Goal: Task Accomplishment & Management: Complete application form

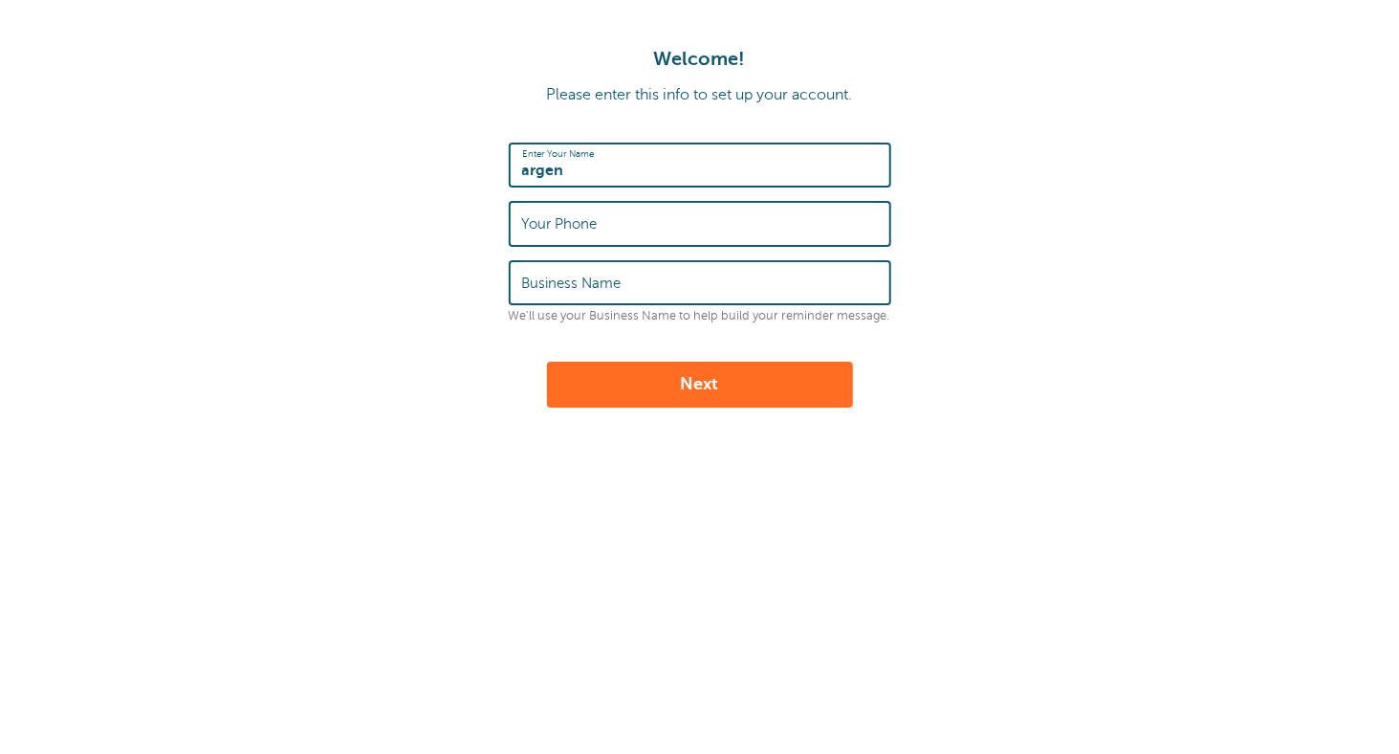
type input "argen"
click at [613, 231] on input "Your Phone" at bounding box center [700, 223] width 356 height 41
type input "2029801226"
click at [603, 278] on label "Business Name" at bounding box center [571, 283] width 99 height 17
click at [603, 278] on input "Business Name" at bounding box center [700, 282] width 356 height 41
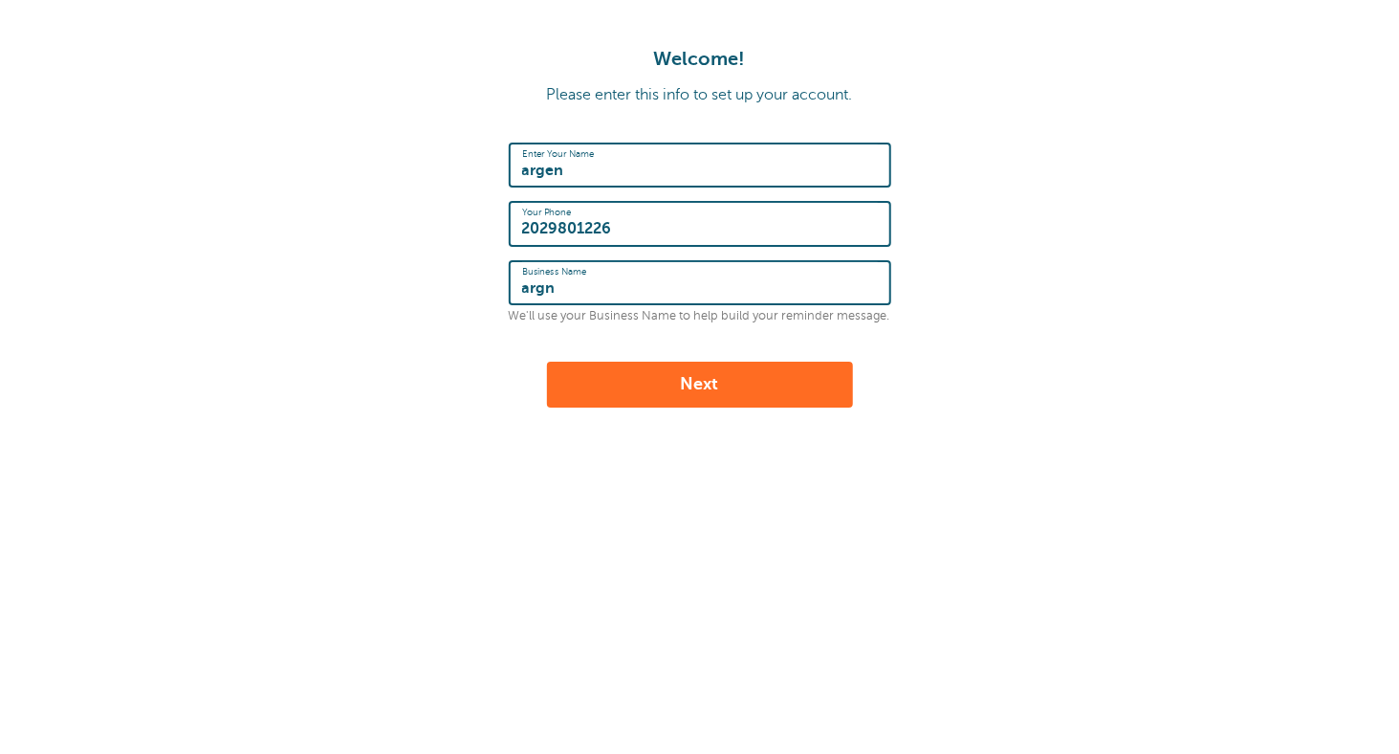
type input "argn"
click at [686, 397] on button "Next" at bounding box center [700, 385] width 306 height 46
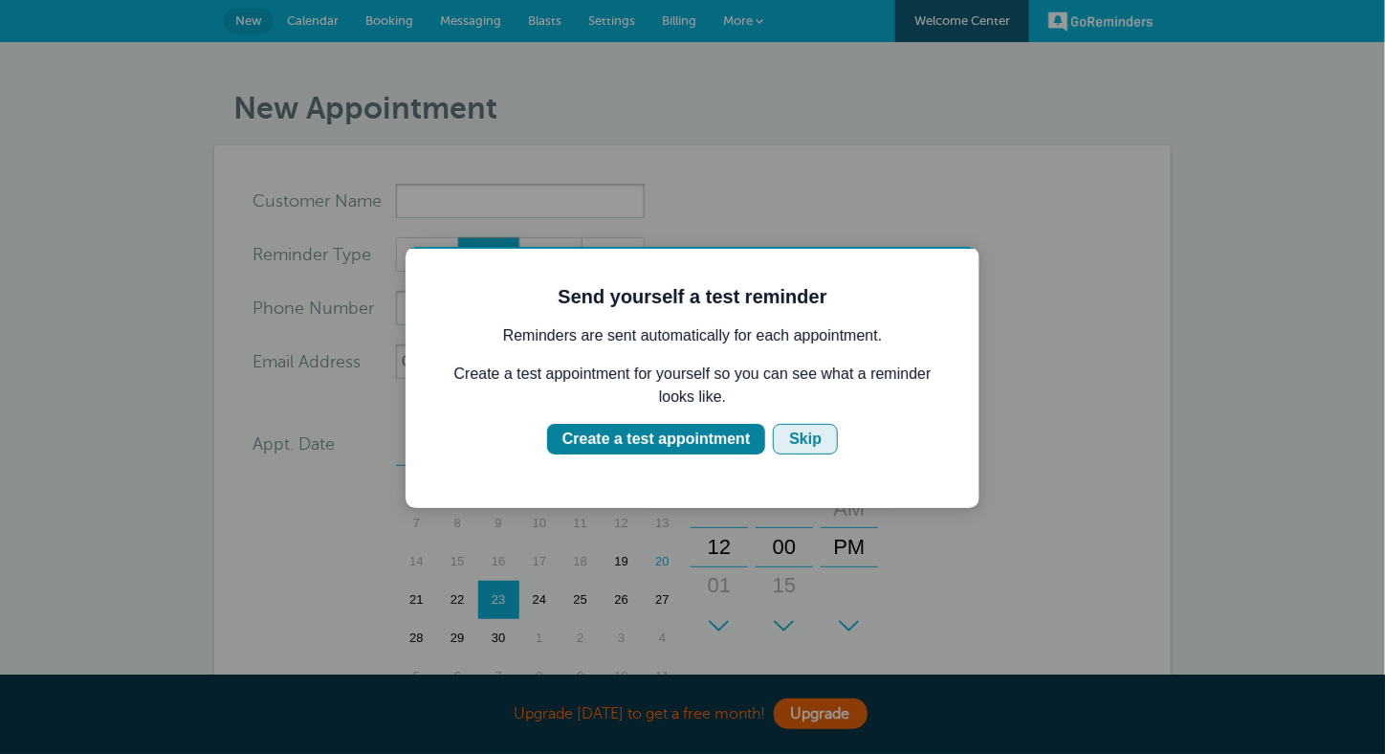
click at [810, 440] on div "Skip" at bounding box center [804, 438] width 33 height 23
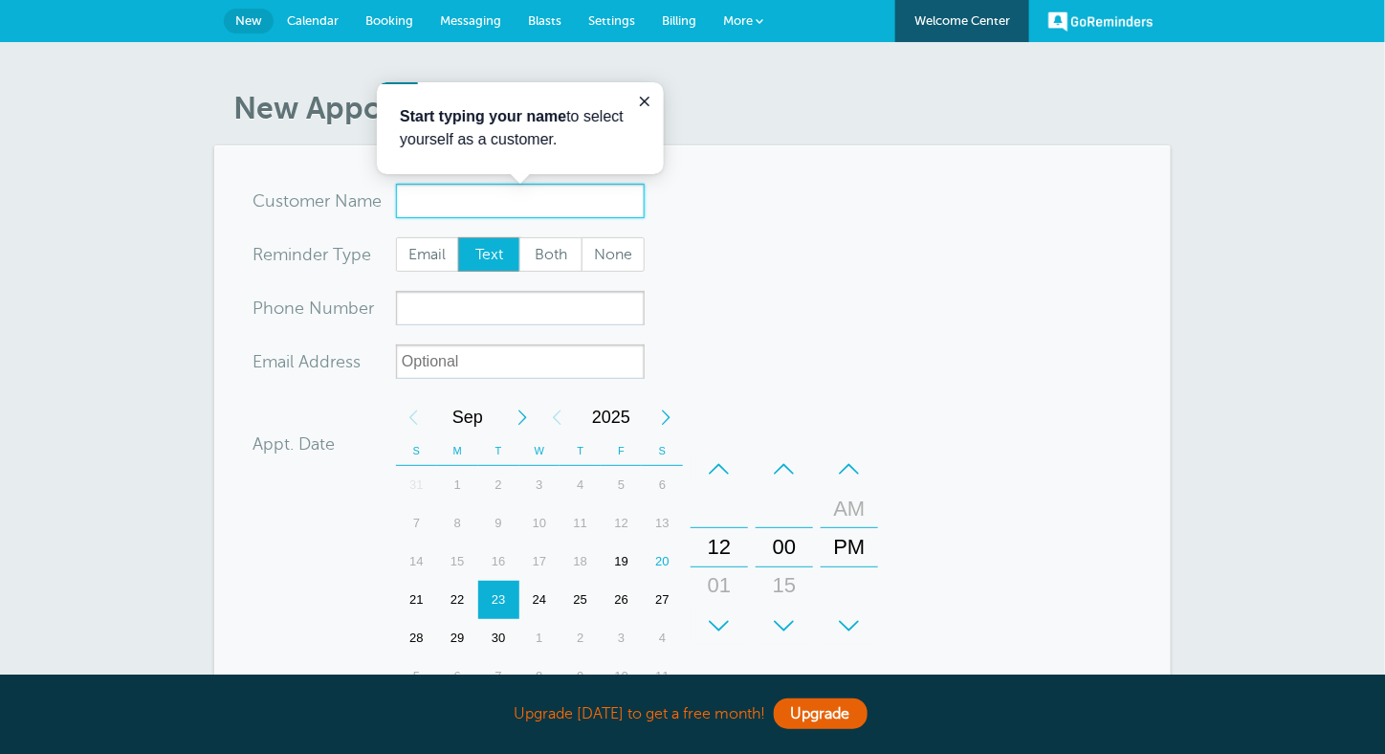
click at [465, 203] on input "x-no-autofill" at bounding box center [520, 201] width 249 height 34
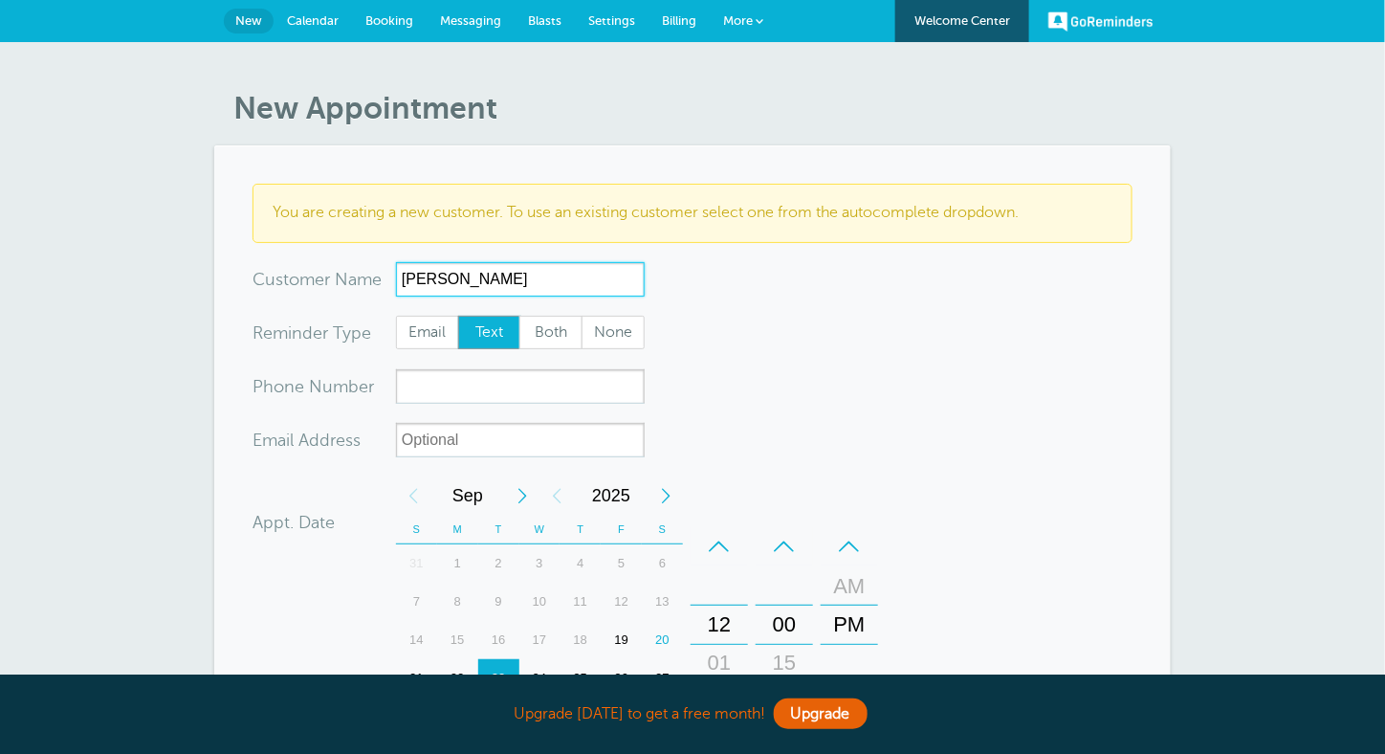
type input "[PERSON_NAME]"
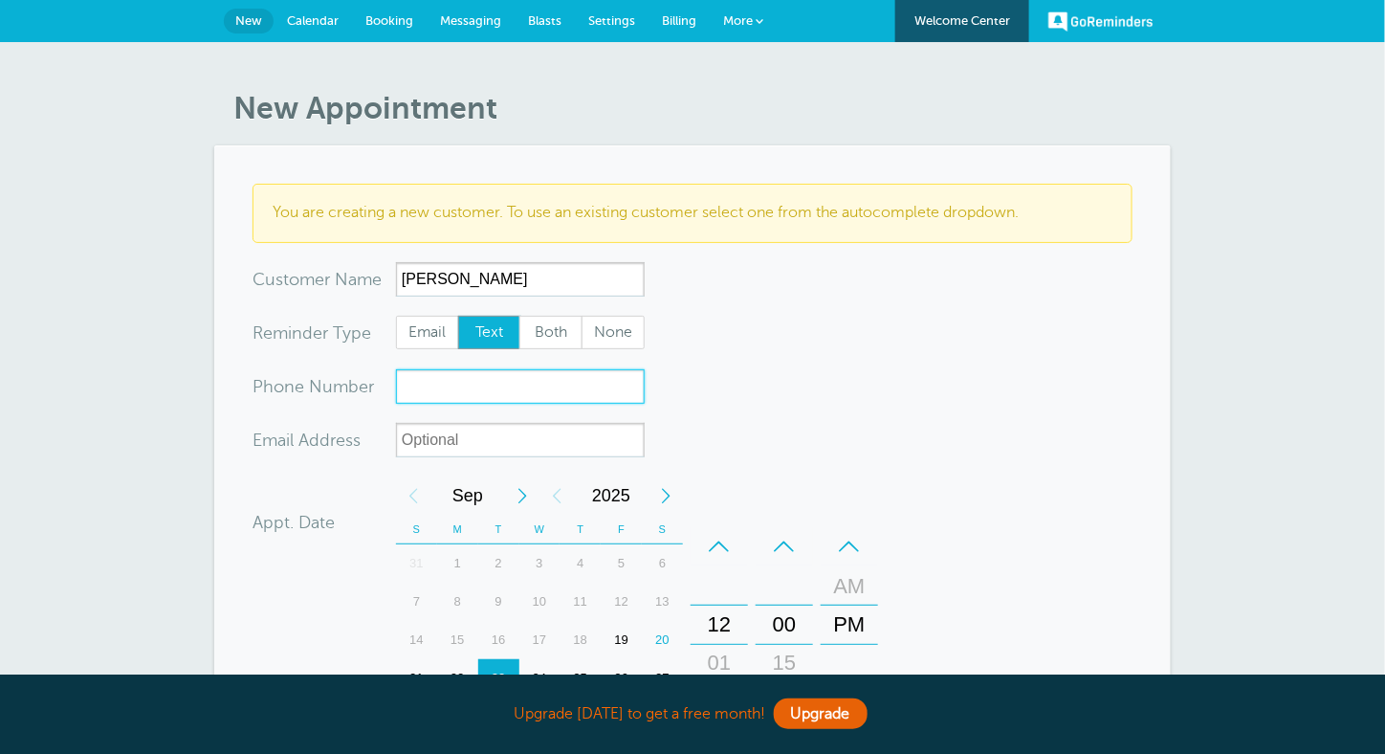
click at [458, 378] on input "xxx-no-autofill" at bounding box center [520, 386] width 249 height 34
paste input "36702696554"
type input "+36702696554"
click at [733, 382] on form "You are creating a new customer. To use an existing customer select one from th…" at bounding box center [693, 615] width 880 height 862
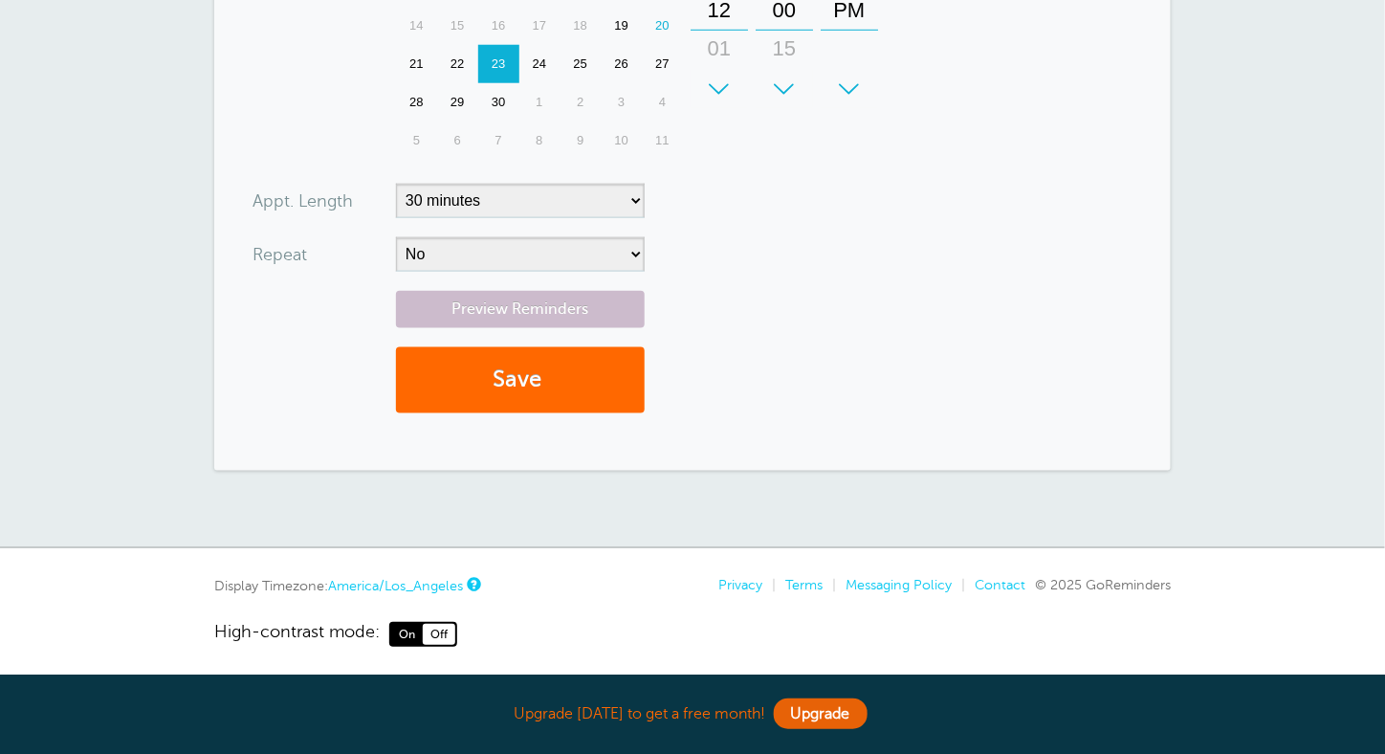
scroll to position [619, 0]
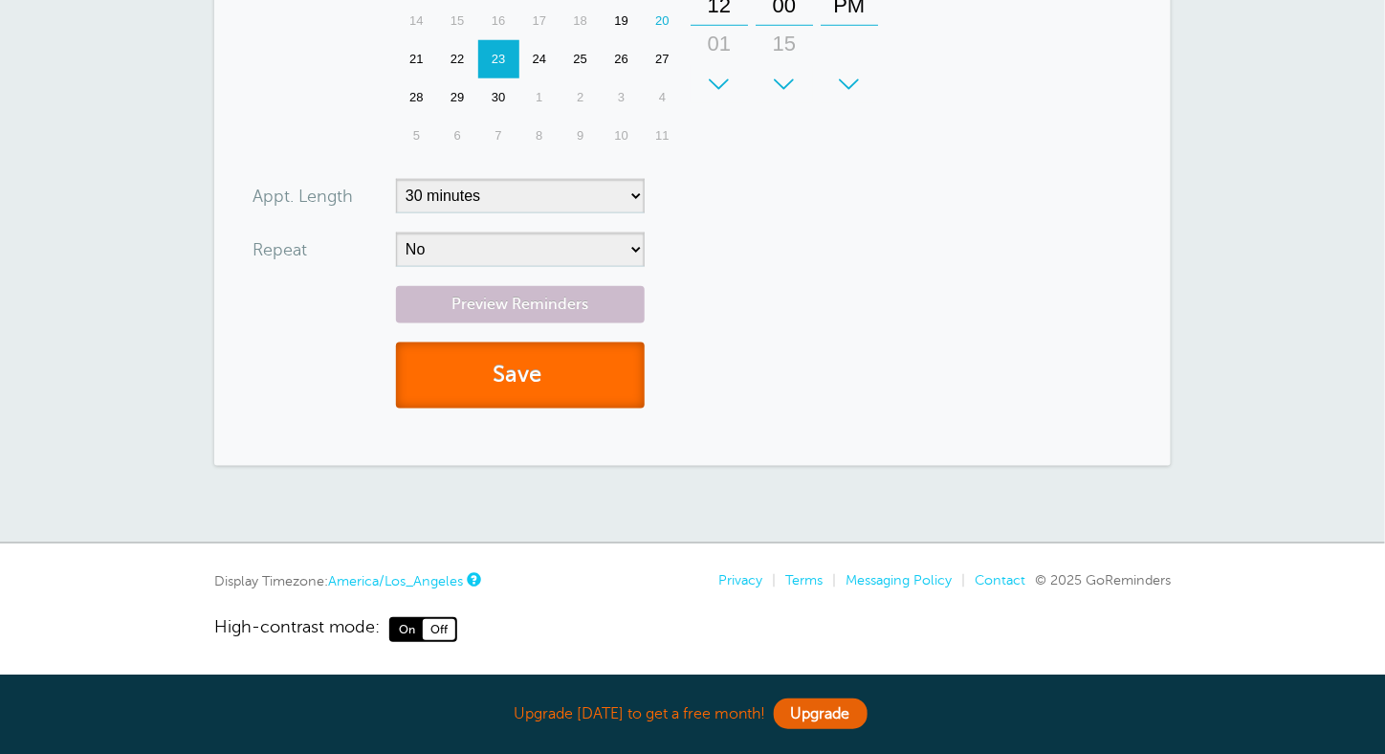
click at [536, 380] on button "Save" at bounding box center [520, 375] width 249 height 66
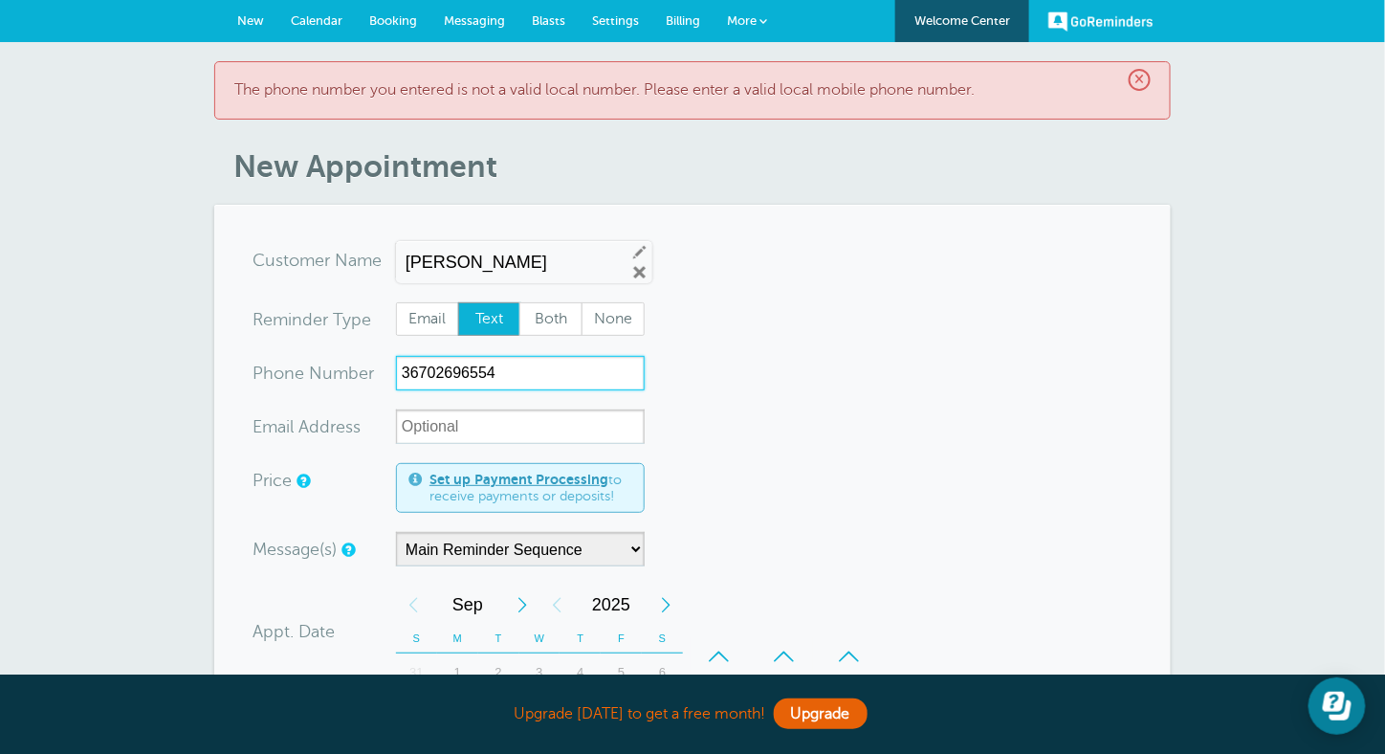
click at [405, 367] on input "36702696554" at bounding box center [520, 373] width 249 height 34
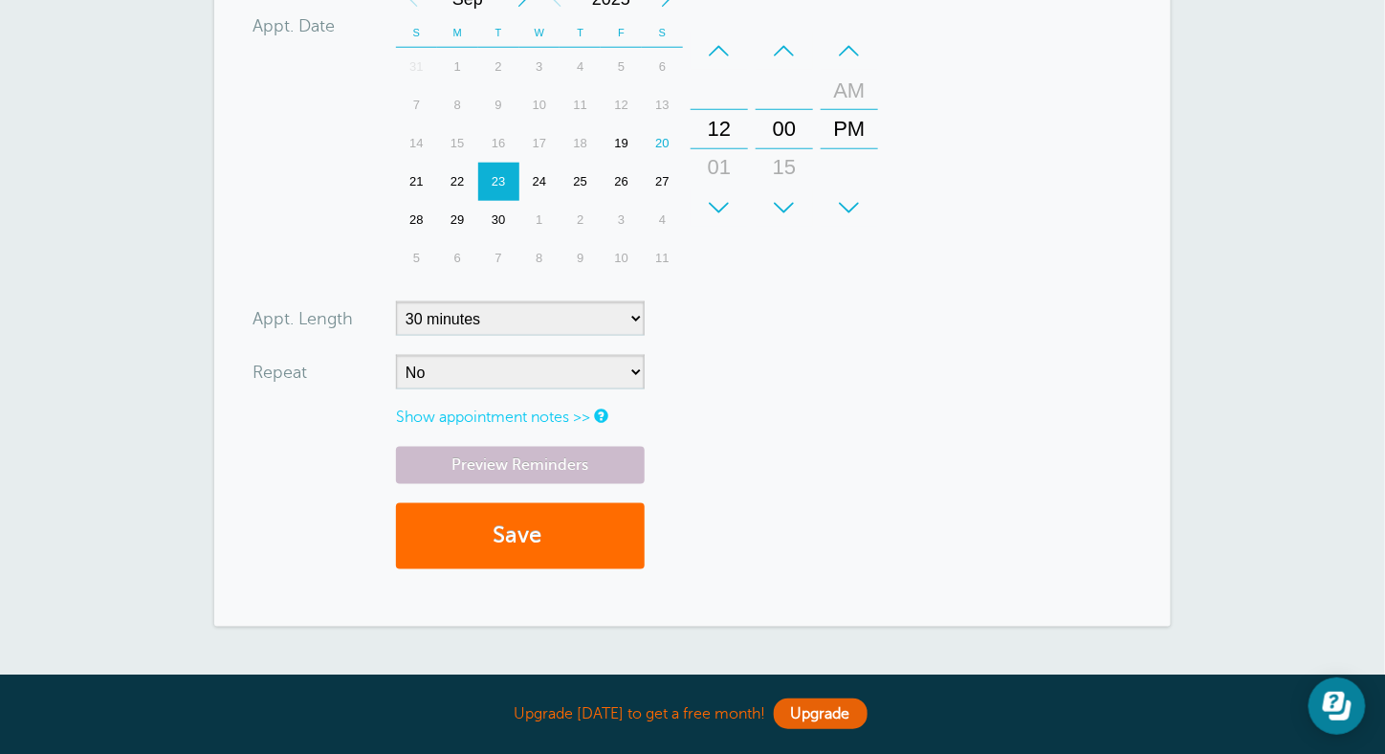
type input "+36702696554"
click at [542, 540] on button "Save" at bounding box center [520, 536] width 249 height 66
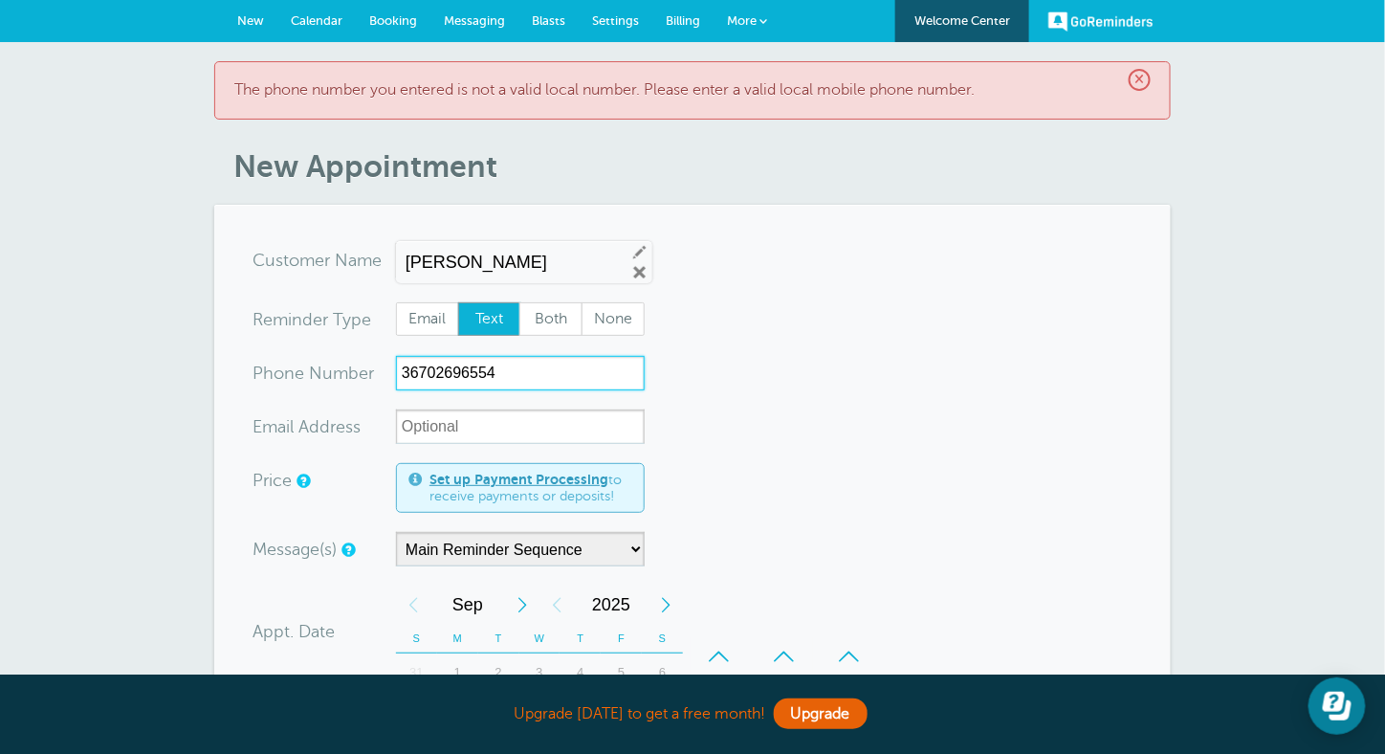
click at [538, 368] on input "36702696554" at bounding box center [520, 373] width 249 height 34
paste input "36702696554"
type input "36702696554"
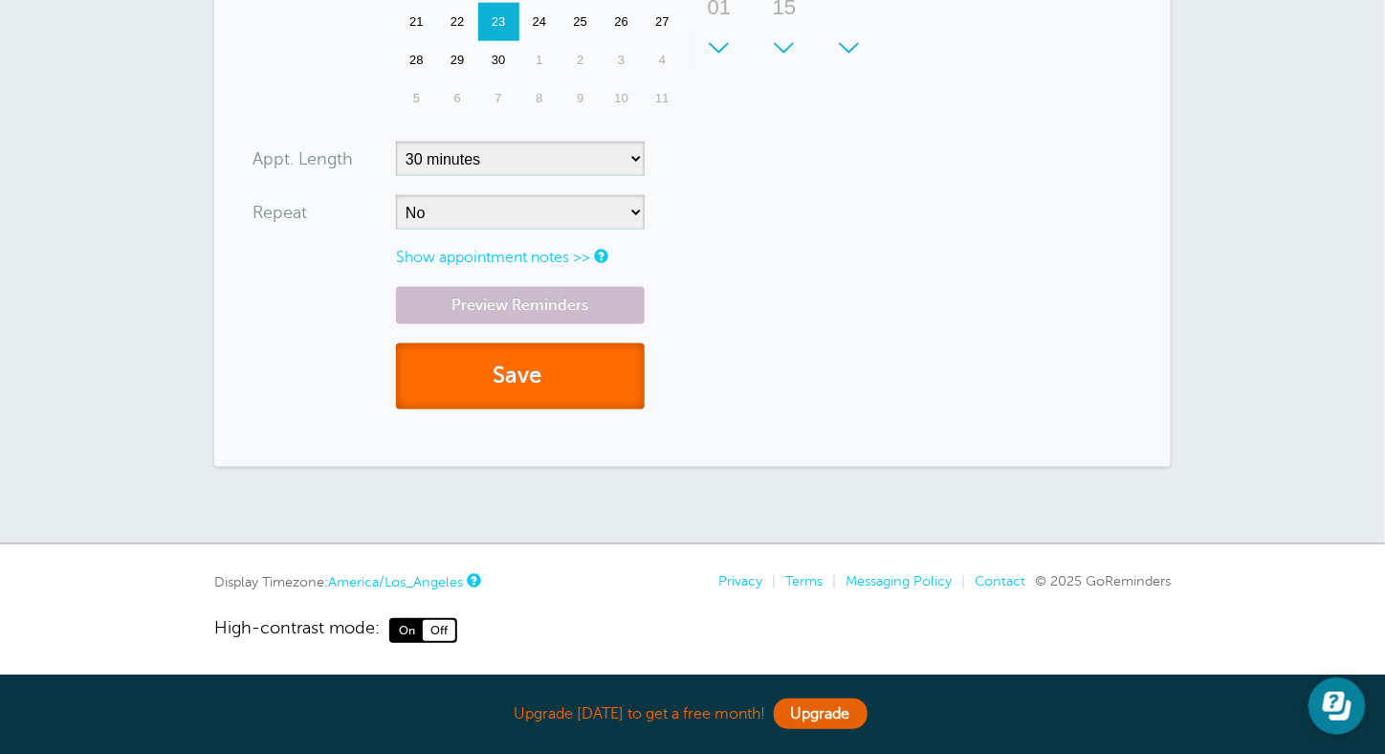
click at [583, 359] on button "Save" at bounding box center [520, 376] width 249 height 66
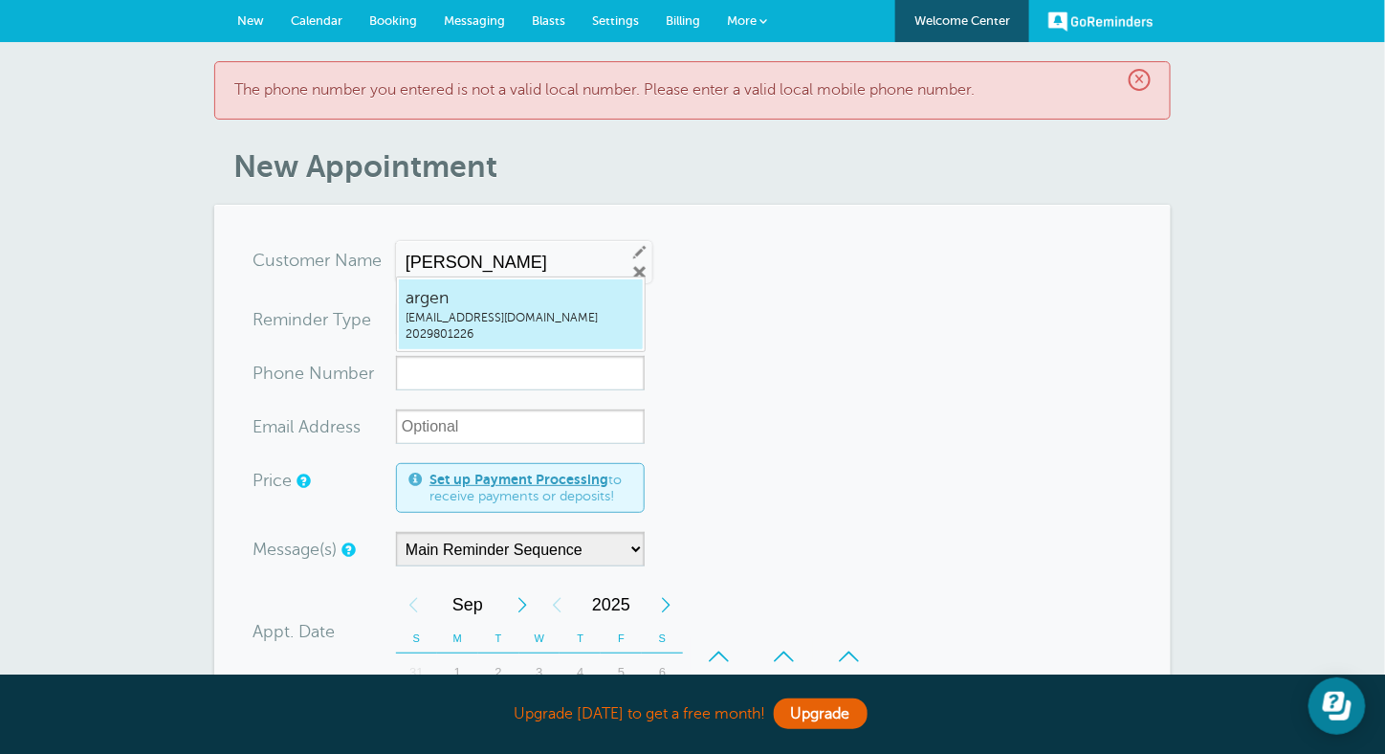
type input "202980"
click at [556, 369] on input "xxx-no-autofill" at bounding box center [520, 373] width 249 height 34
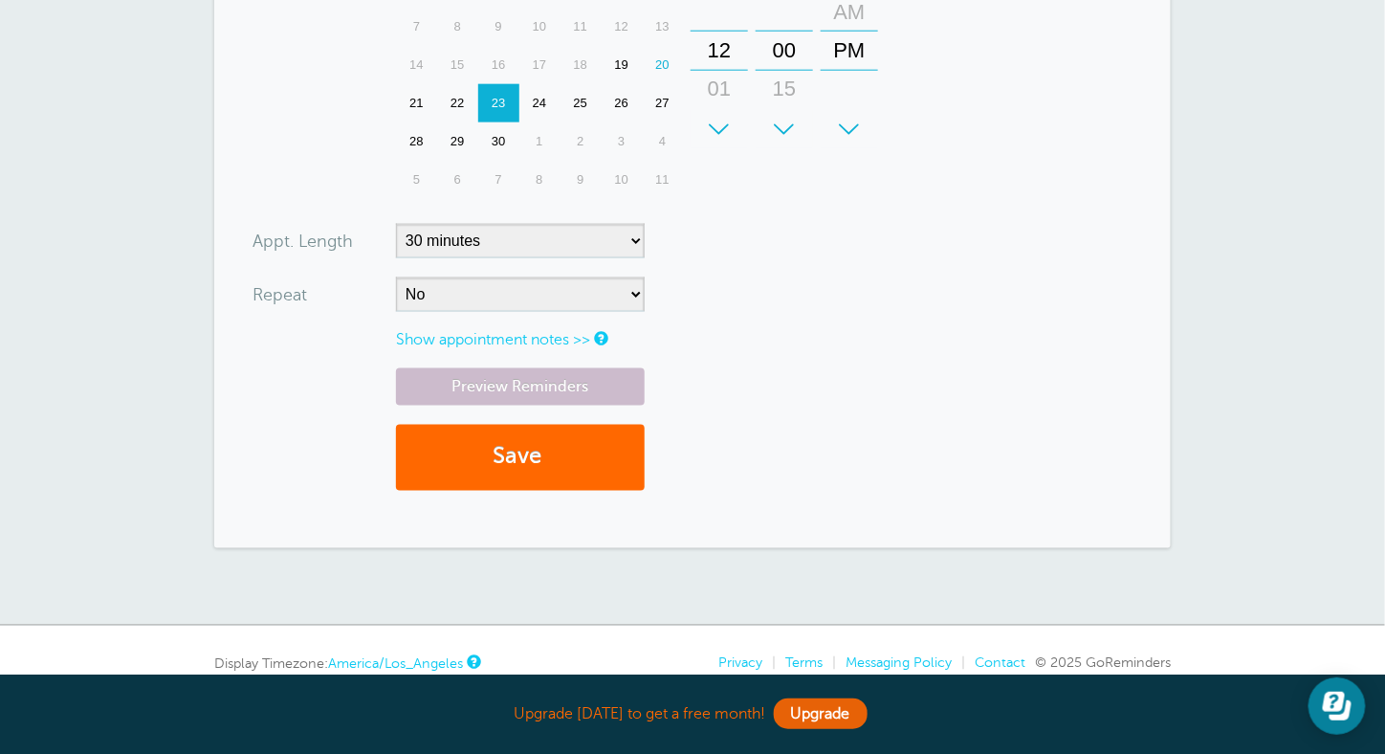
scroll to position [842, 0]
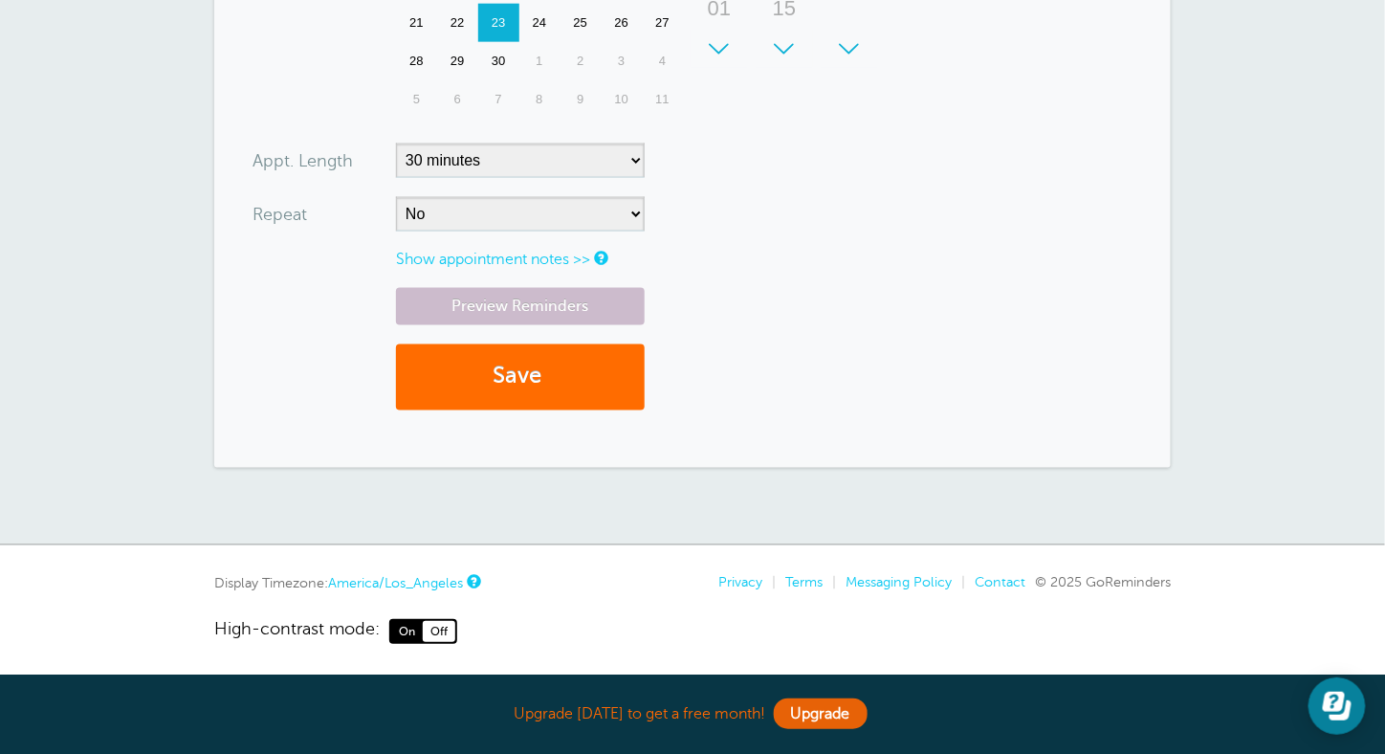
type input "2029801226"
click at [517, 385] on button "Save" at bounding box center [520, 377] width 249 height 66
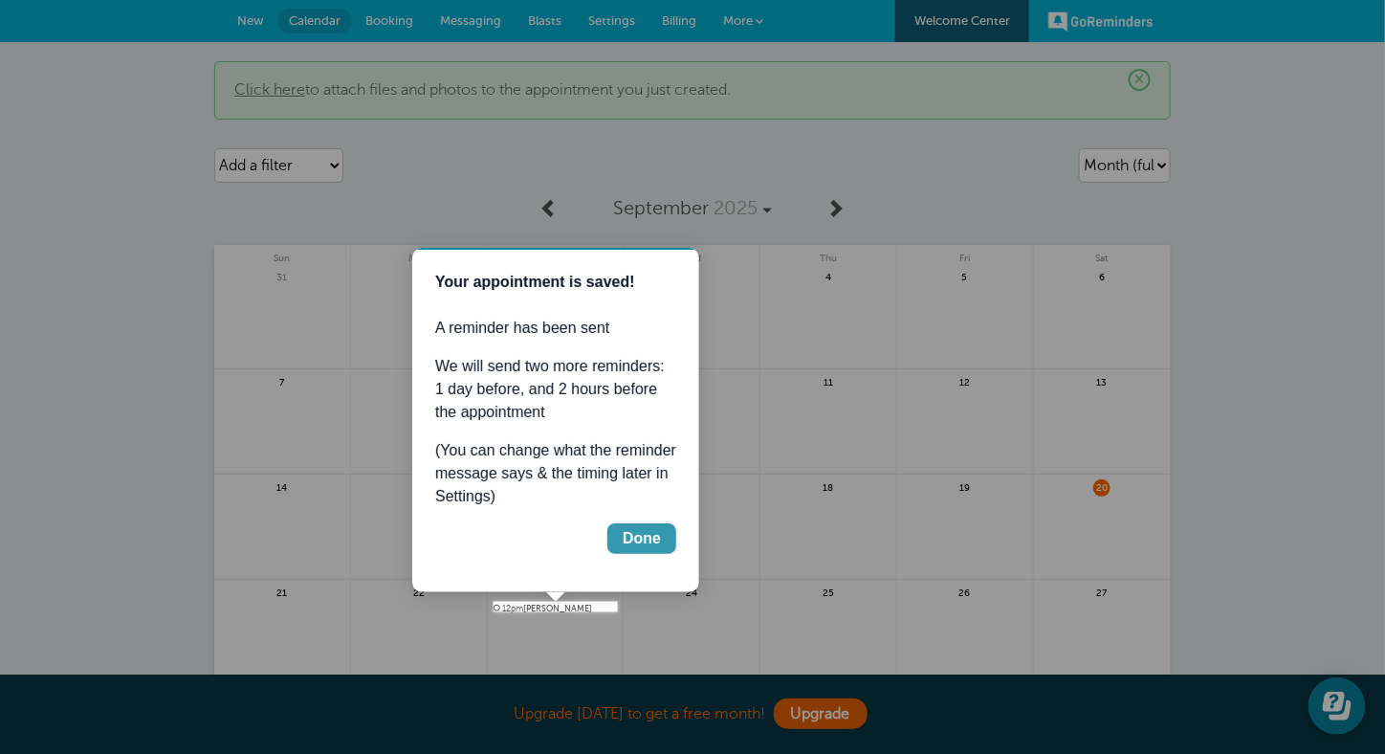
click at [635, 544] on div "Done" at bounding box center [641, 537] width 38 height 23
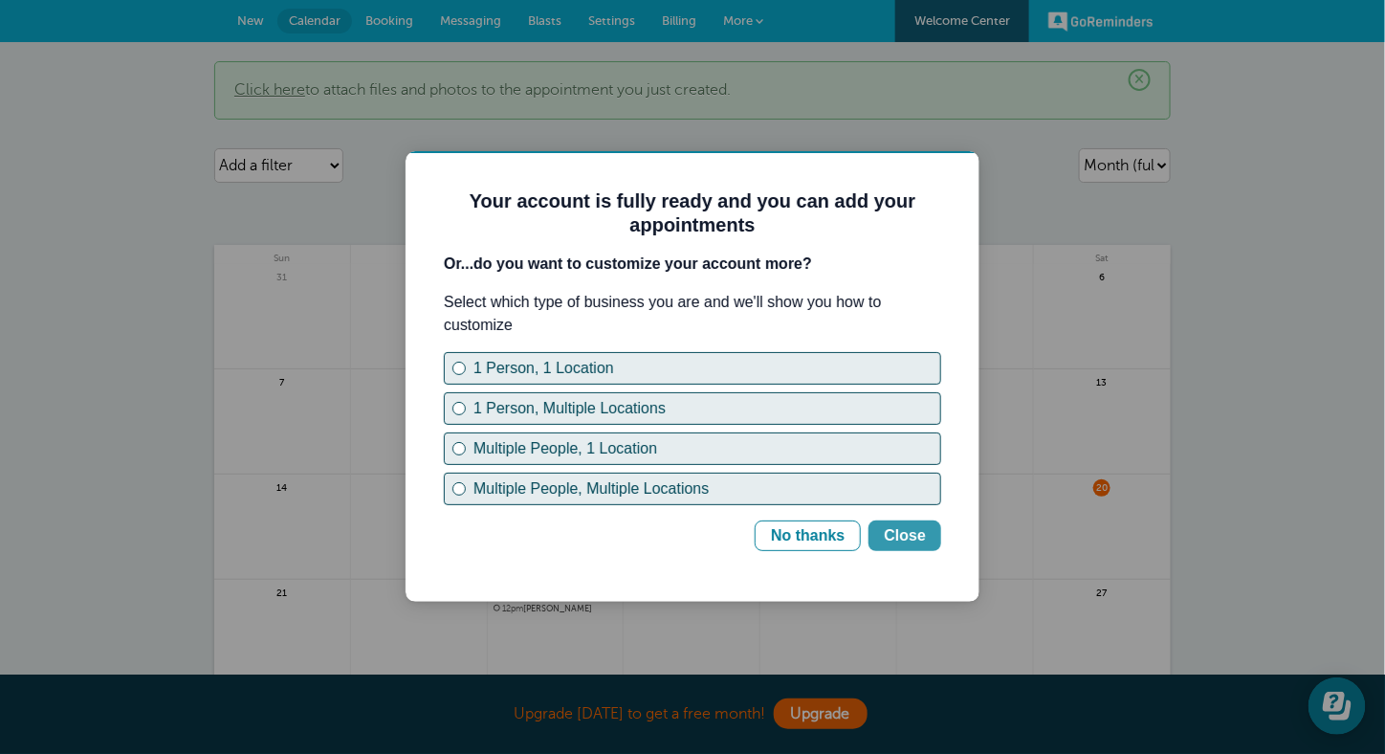
click at [922, 538] on div "Close" at bounding box center [904, 534] width 42 height 23
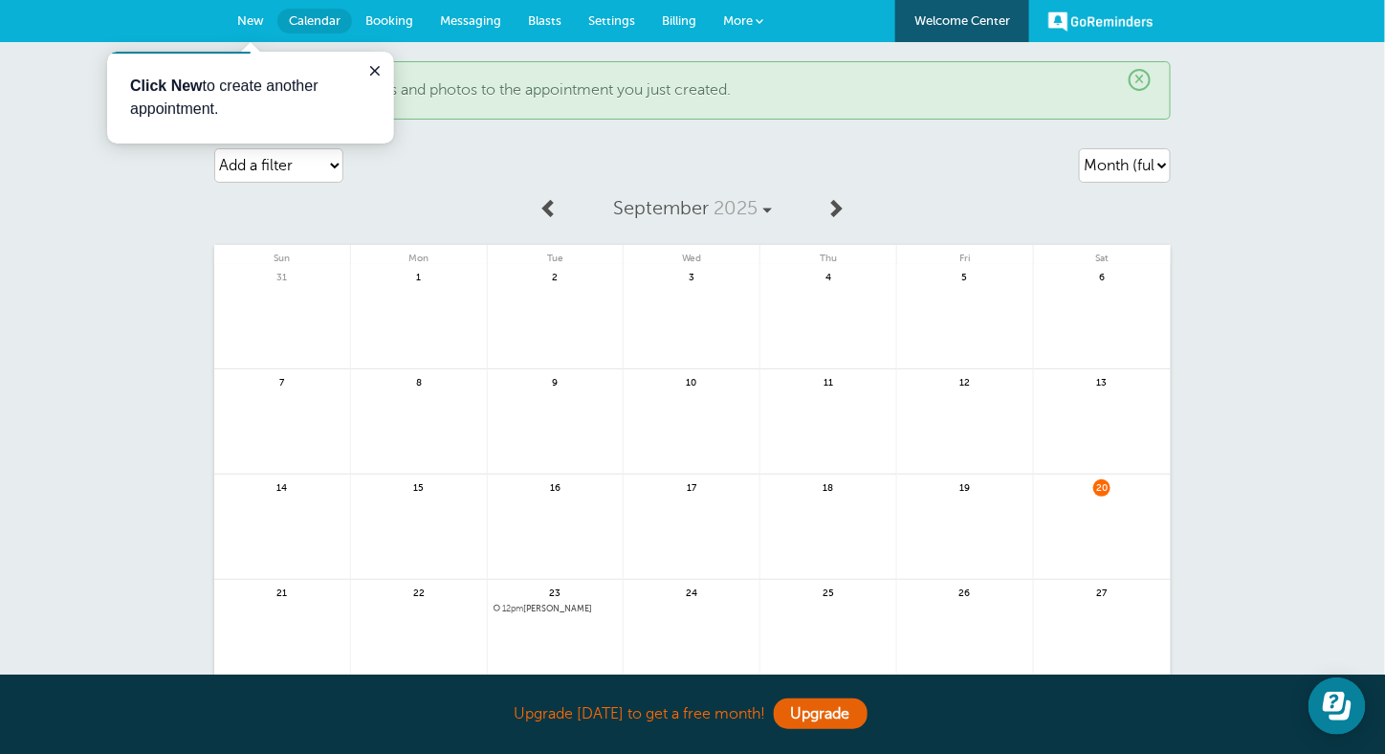
click at [634, 16] on link "Settings" at bounding box center [612, 21] width 74 height 42
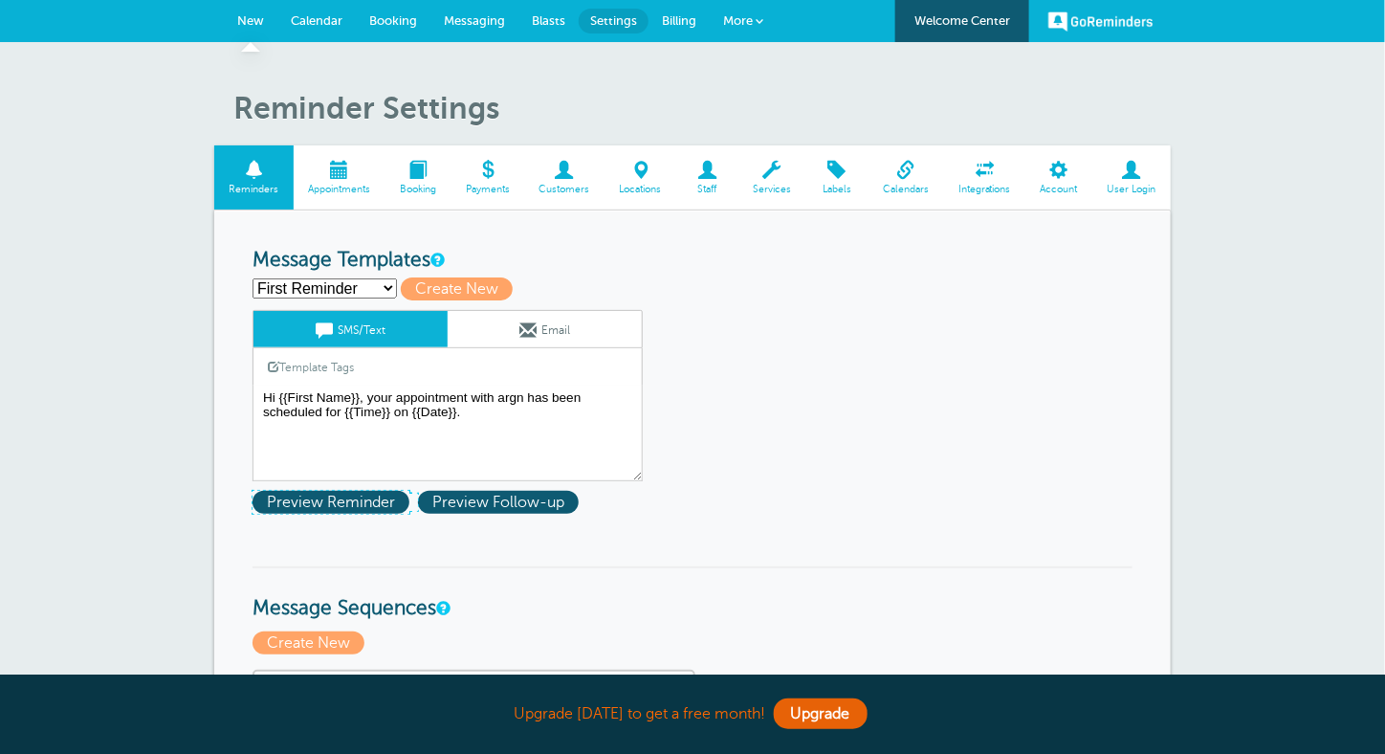
click at [346, 504] on span "Preview Reminder" at bounding box center [331, 502] width 157 height 23
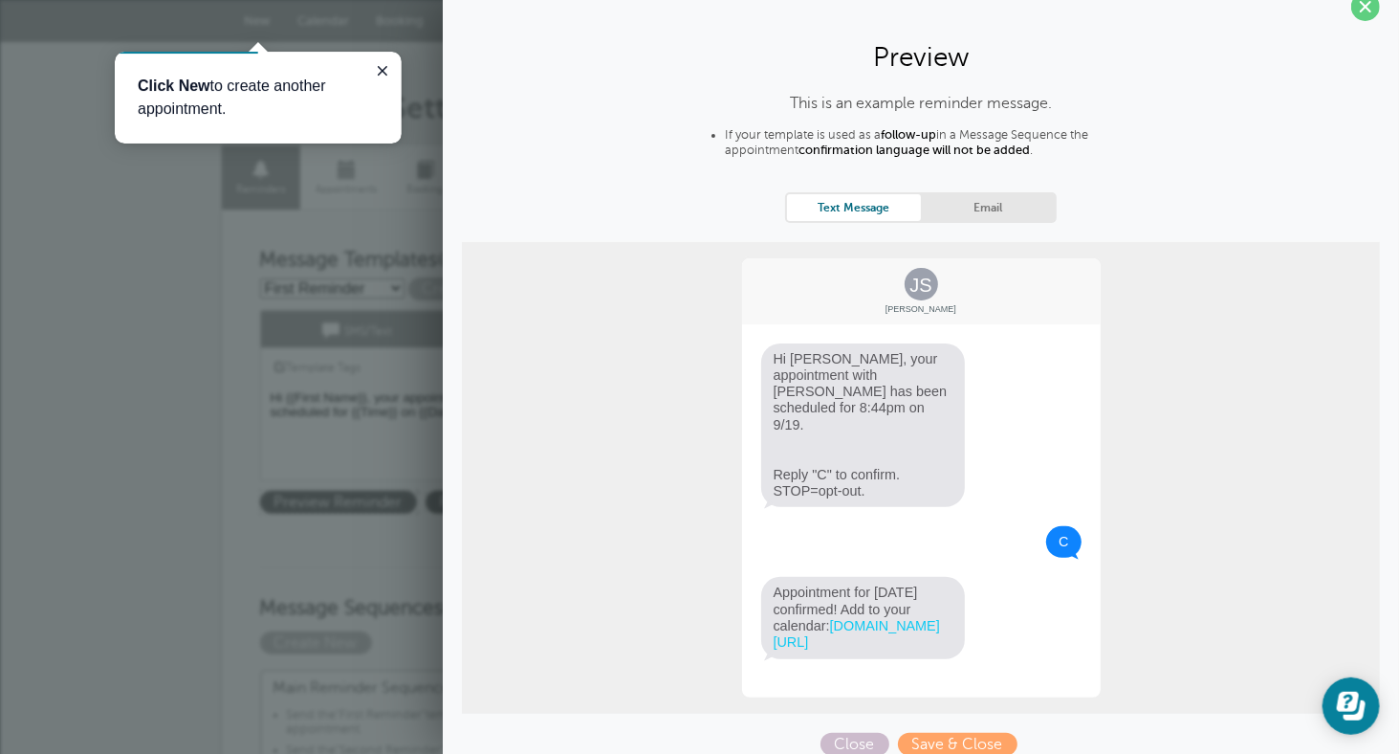
scroll to position [41, 0]
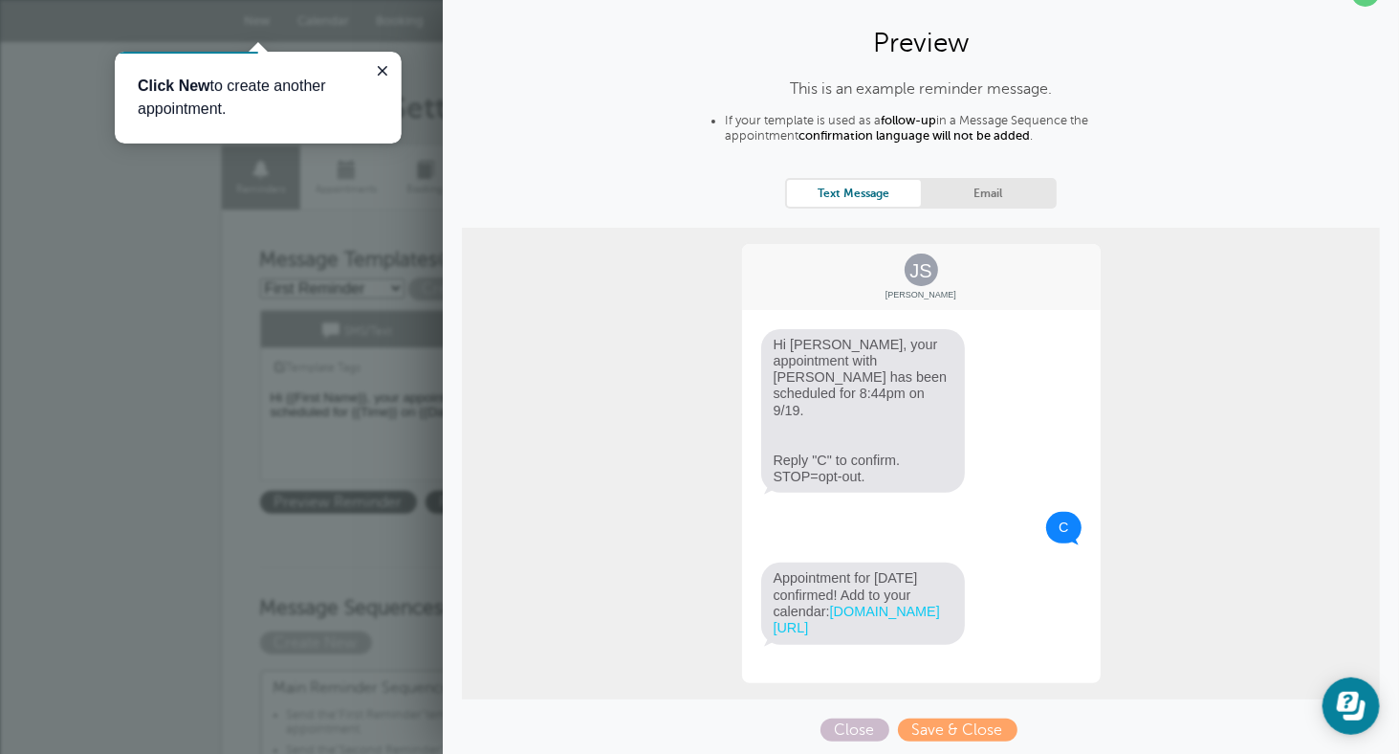
click at [835, 193] on link "Text Message" at bounding box center [854, 193] width 134 height 26
click at [981, 193] on link "Email" at bounding box center [988, 193] width 134 height 26
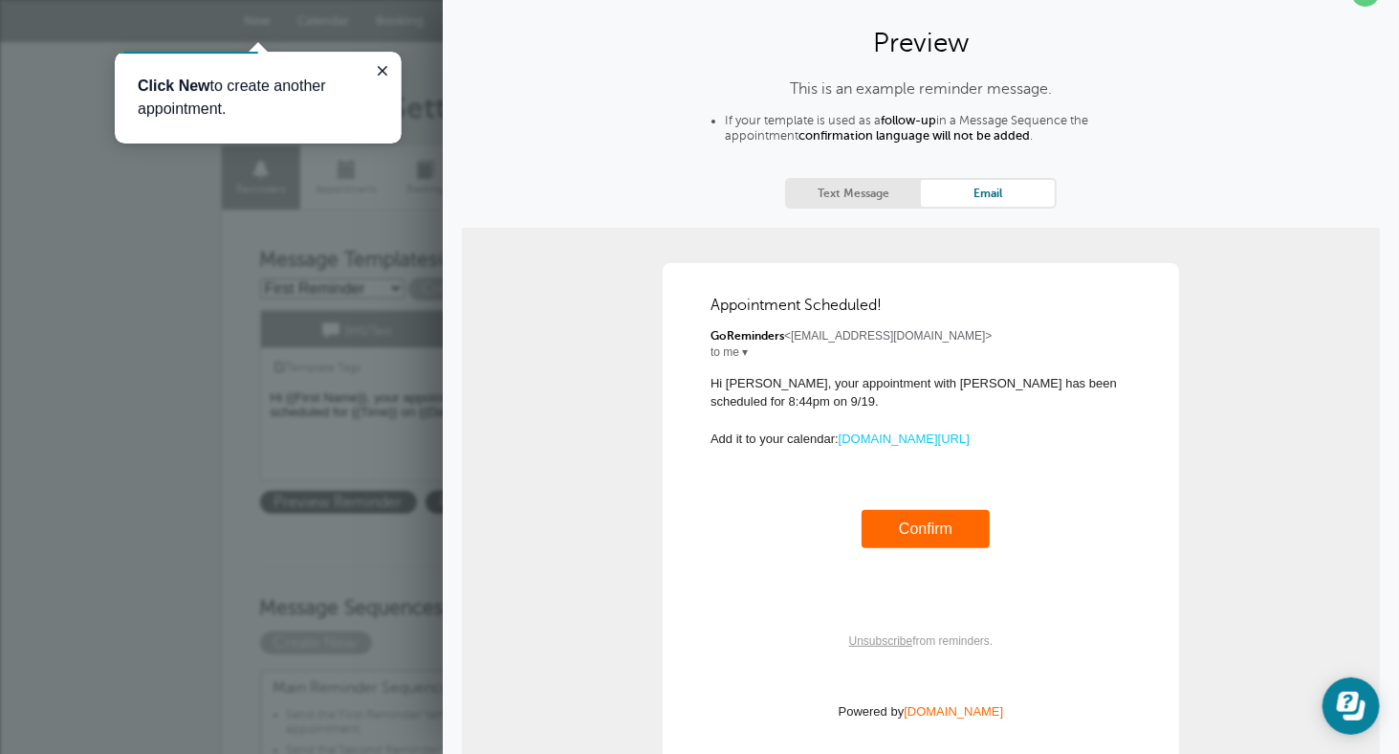
click at [831, 198] on link "Text Message" at bounding box center [854, 193] width 134 height 26
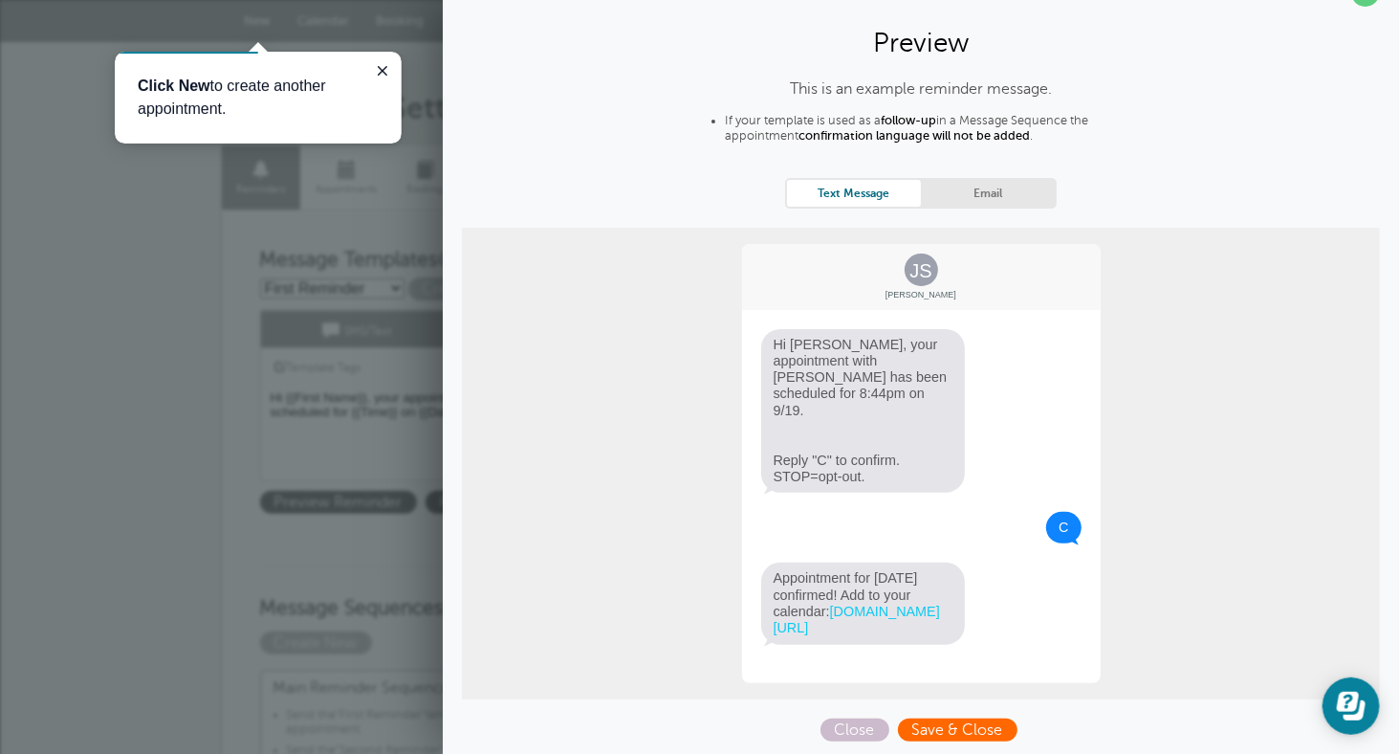
click at [923, 732] on span "Save & Close" at bounding box center [958, 729] width 120 height 23
click at [839, 729] on span "Close" at bounding box center [845, 729] width 69 height 23
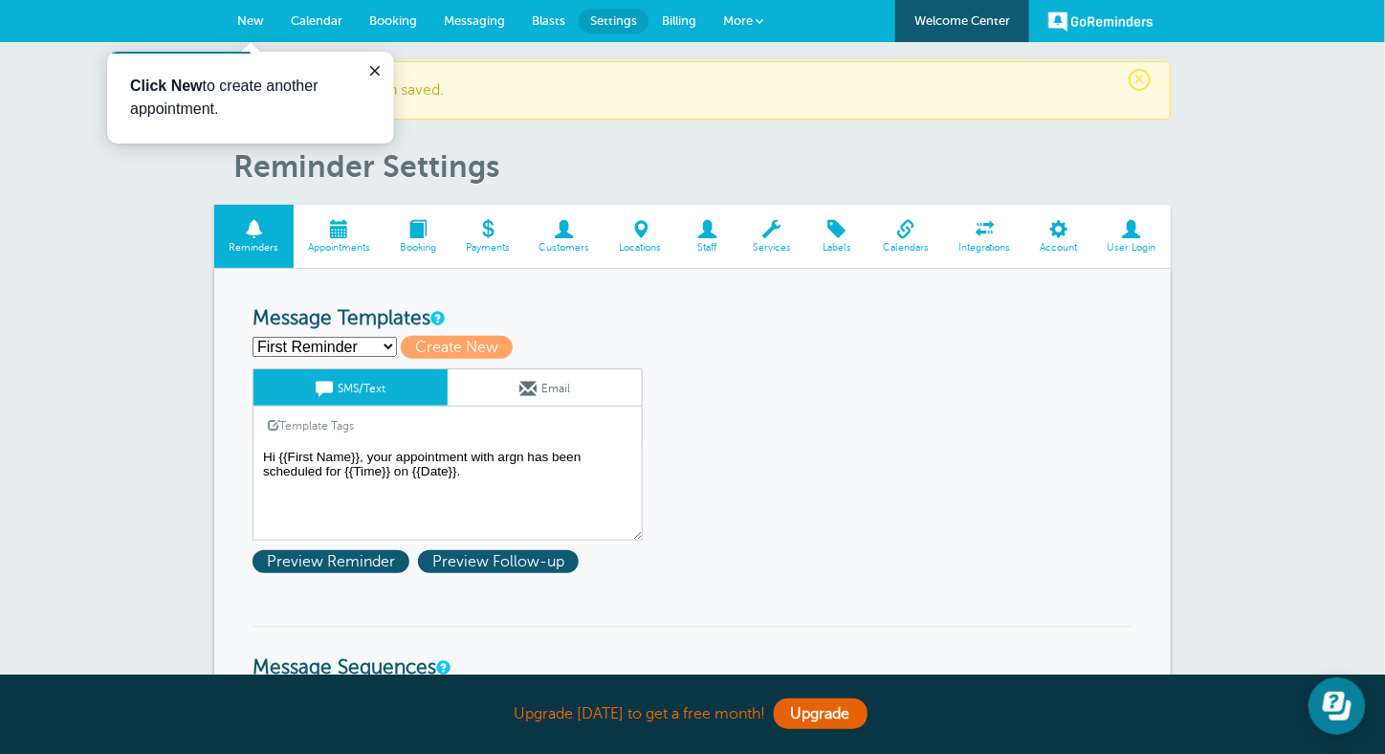
click at [1062, 244] on span "Account" at bounding box center [1059, 247] width 48 height 11
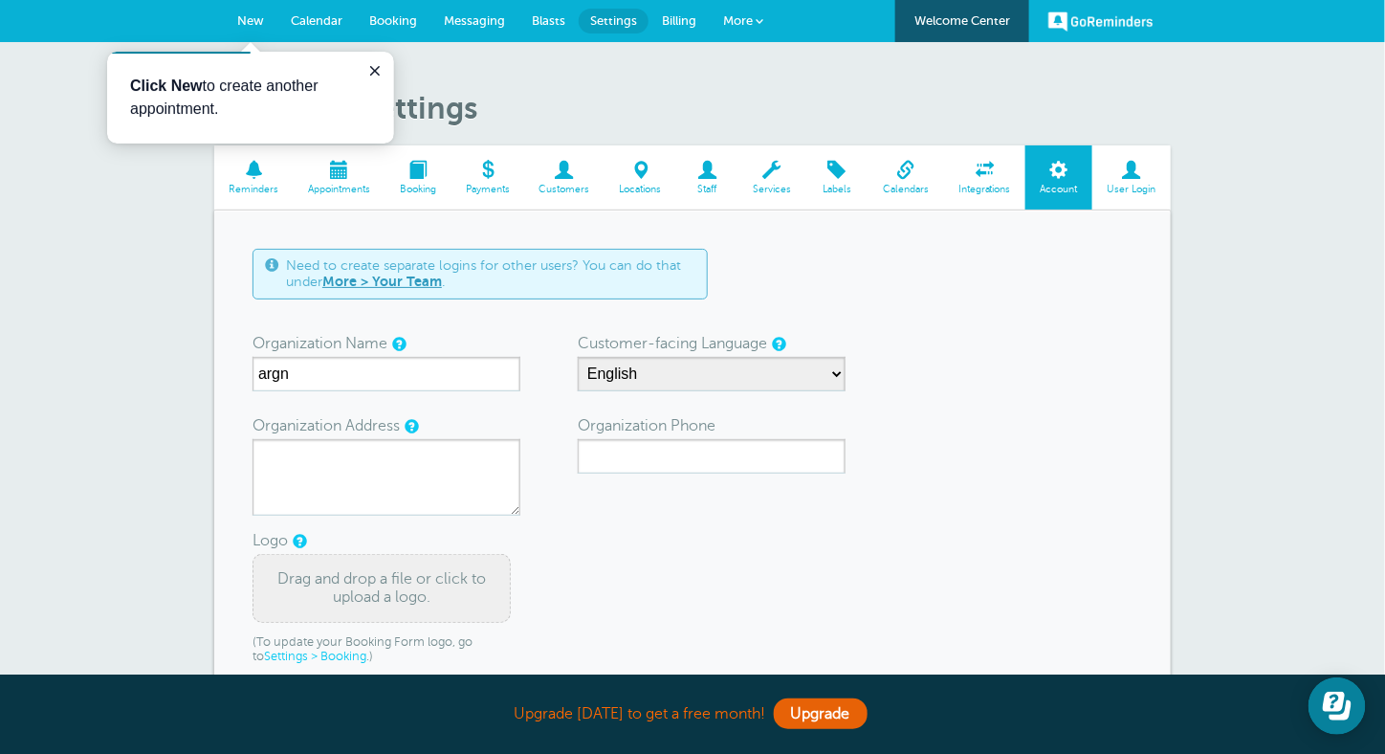
click at [981, 190] on span "Integrations" at bounding box center [985, 189] width 63 height 11
